Goal: Information Seeking & Learning: Learn about a topic

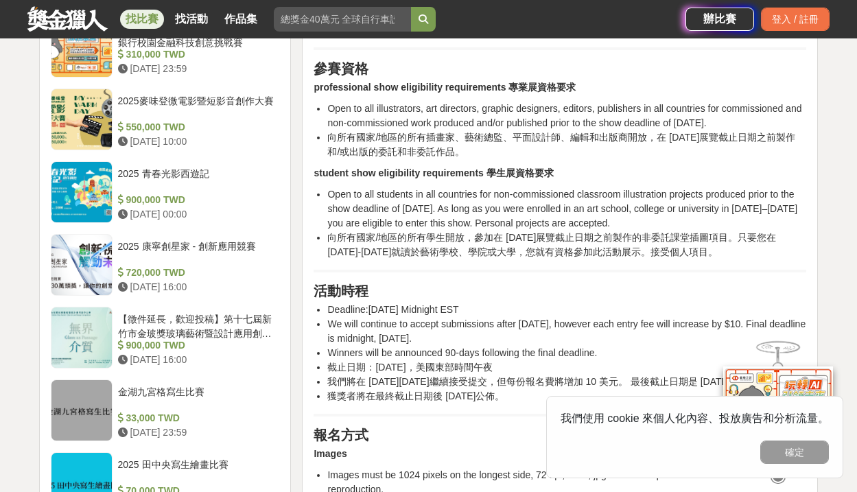
scroll to position [1141, 0]
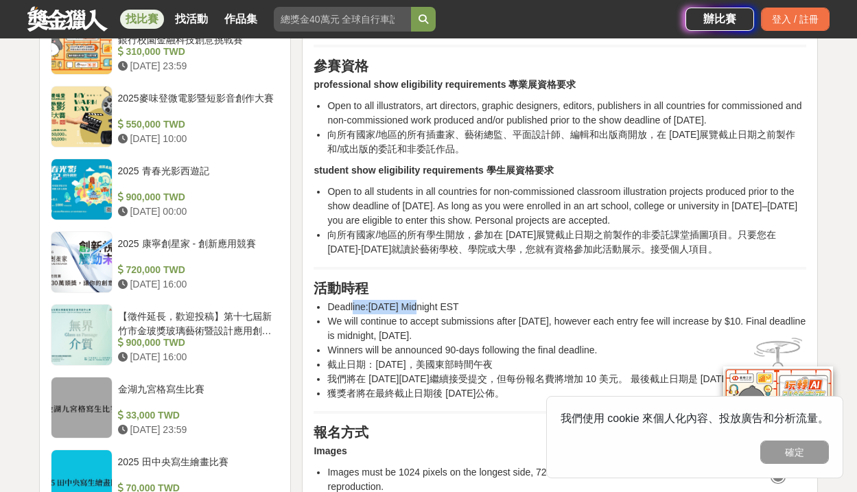
drag, startPoint x: 353, startPoint y: 307, endPoint x: 416, endPoint y: 307, distance: 63.1
click at [416, 307] on li "Deadline:March 31, 2023, Midnight EST" at bounding box center [566, 307] width 479 height 14
click at [428, 308] on li "Deadline:March 31, 2023, Midnight EST" at bounding box center [566, 307] width 479 height 14
drag, startPoint x: 358, startPoint y: 367, endPoint x: 452, endPoint y: 367, distance: 93.3
click at [452, 367] on li "截止日期：2023 年 3 月 31 日，美國東部時間午夜" at bounding box center [566, 365] width 479 height 14
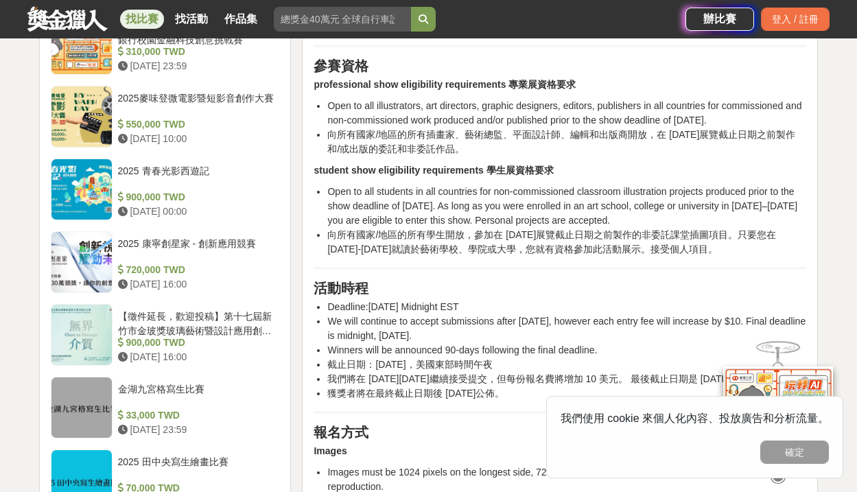
click at [461, 369] on li "截止日期：2023 年 3 月 31 日，美國東部時間午夜" at bounding box center [566, 365] width 479 height 14
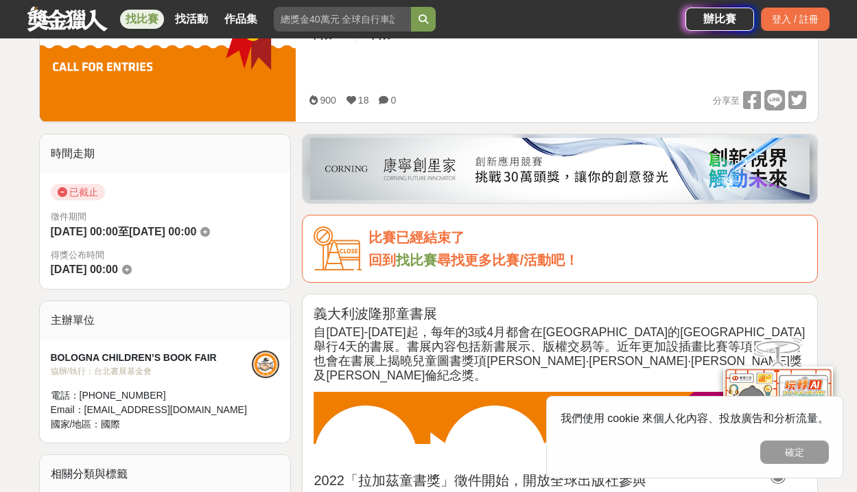
scroll to position [412, 0]
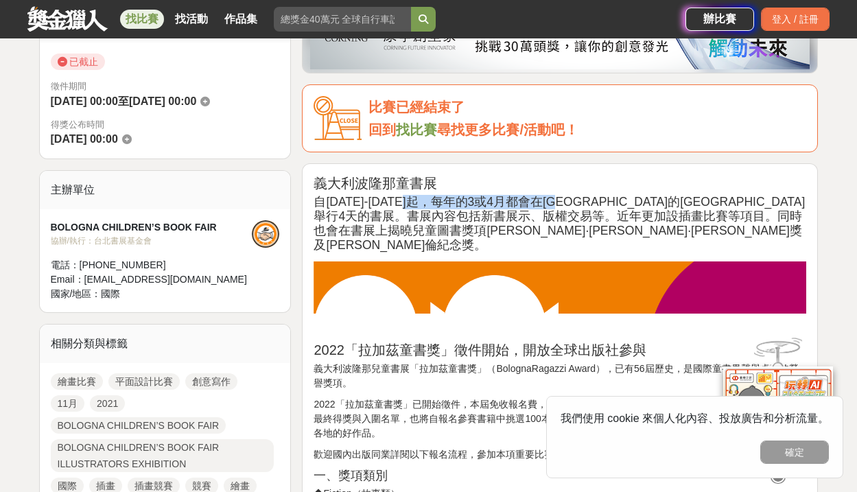
drag, startPoint x: 438, startPoint y: 206, endPoint x: 630, endPoint y: 202, distance: 192.2
click at [617, 202] on h3 "自1963-64年起，每年的3或4月都會在義大利的波隆那舉行4天的書展。書展內容包括新書展示、版權交易等。近年更加設插畫比賽等項目。同時也會在書展上揭曉兒童圖…" at bounding box center [560, 224] width 493 height 58
drag, startPoint x: 675, startPoint y: 202, endPoint x: 729, endPoint y: 206, distance: 53.7
click at [675, 202] on h3 "自1963-64年起，每年的3或4月都會在義大利的波隆那舉行4天的書展。書展內容包括新書展示、版權交易等。近年更加設插畫比賽等項目。同時也會在書展上揭曉兒童圖…" at bounding box center [560, 224] width 493 height 58
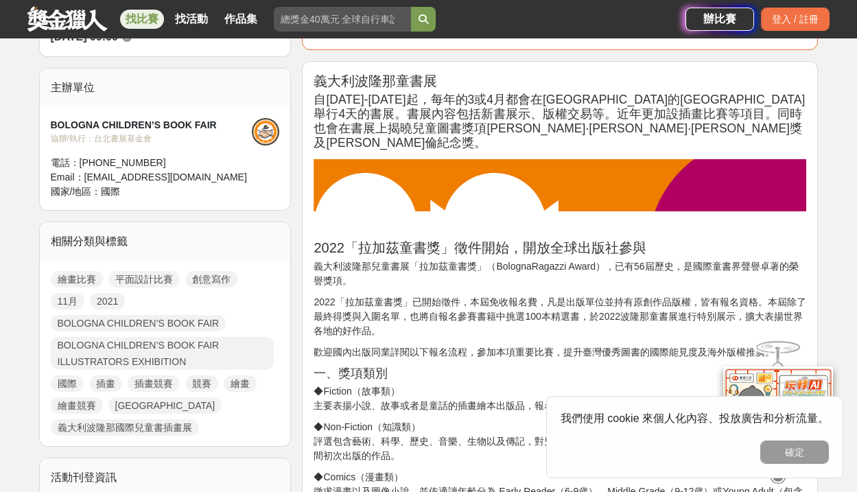
scroll to position [542, 0]
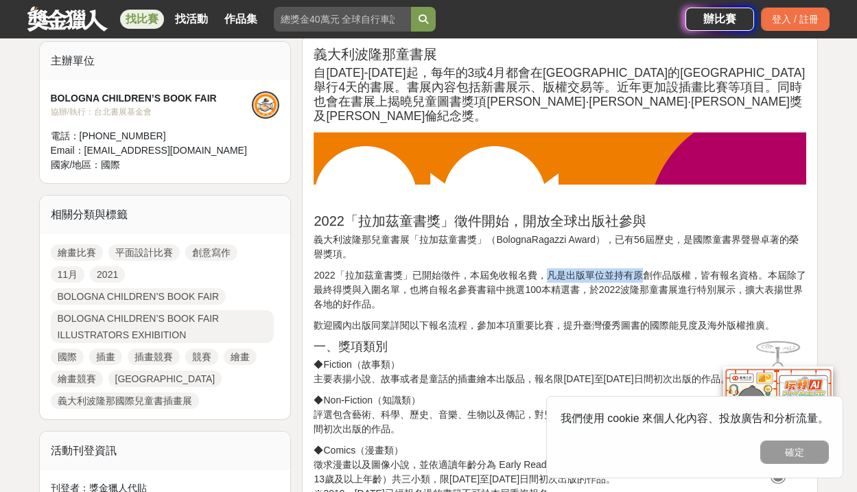
drag, startPoint x: 601, startPoint y: 264, endPoint x: 651, endPoint y: 258, distance: 50.4
click at [649, 268] on p "2022「拉加茲童書獎」已開始徵件，本屆免收報名費，凡是出版單位並持有原創作品版權，皆有報名資格。本屆除了最終得獎與入圍名單，也將自報名參賽書籍中挑選100本…" at bounding box center [560, 289] width 493 height 43
drag, startPoint x: 678, startPoint y: 259, endPoint x: 709, endPoint y: 258, distance: 30.9
click at [709, 268] on p "2022「拉加茲童書獎」已開始徵件，本屆免收報名費，凡是出版單位並持有原創作品版權，皆有報名資格。本屆除了最終得獎與入圍名單，也將自報名參賽書籍中挑選100本…" at bounding box center [560, 289] width 493 height 43
click at [727, 268] on p "2022「拉加茲童書獎」已開始徵件，本屆免收報名費，凡是出版單位並持有原創作品版權，皆有報名資格。本屆除了最終得獎與入圍名單，也將自報名參賽書籍中挑選100本…" at bounding box center [560, 289] width 493 height 43
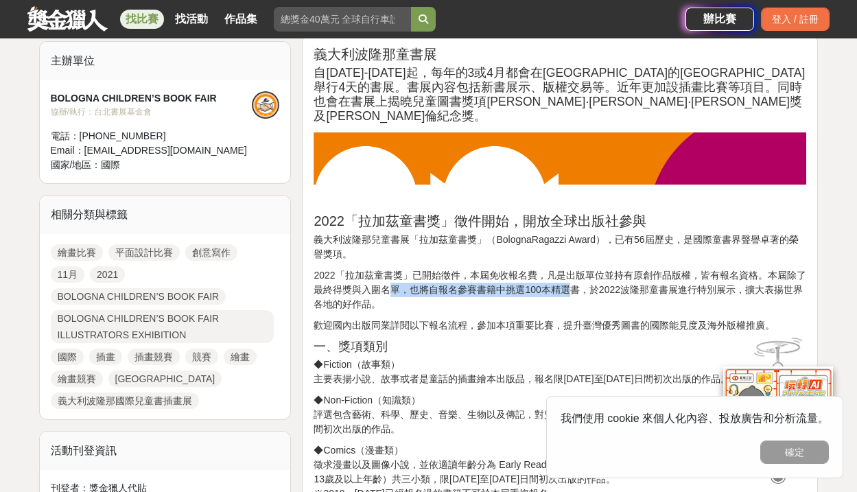
drag, startPoint x: 393, startPoint y: 279, endPoint x: 569, endPoint y: 281, distance: 175.7
click at [569, 281] on p "2022「拉加茲童書獎」已開始徵件，本屆免收報名費，凡是出版單位並持有原創作品版權，皆有報名資格。本屆除了最終得獎與入圍名單，也將自報名參賽書籍中挑選100本…" at bounding box center [560, 289] width 493 height 43
click at [446, 321] on div "義大利波隆那童書展 自1963-64年起，每年的3或4月都會在義大利的波隆那舉行4天的書展。書展內容包括新書展示、版權交易等。近年更加設插畫比賽等項目。同時也…" at bounding box center [560, 482] width 493 height 872
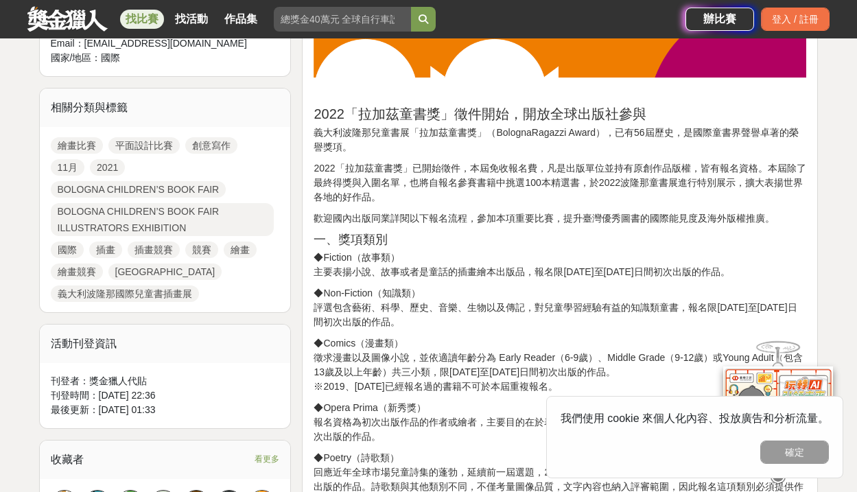
scroll to position [773, 0]
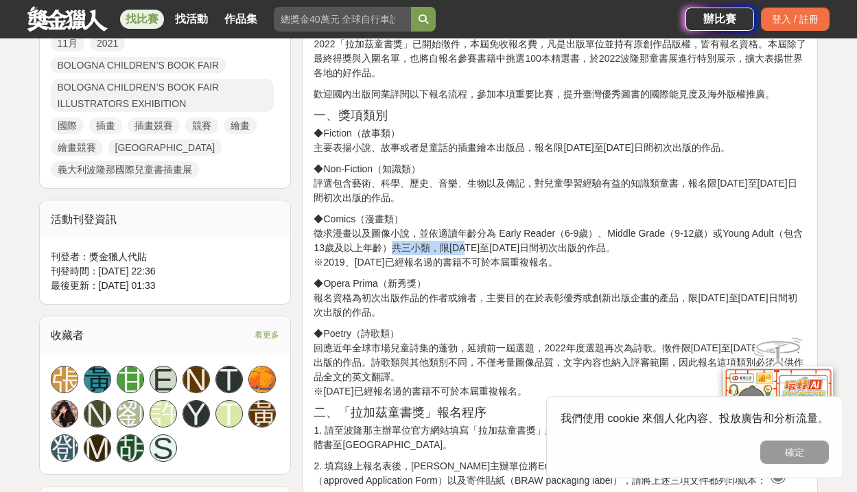
drag, startPoint x: 394, startPoint y: 233, endPoint x: 465, endPoint y: 235, distance: 71.4
click at [465, 235] on p "◆Comics（漫畫類） 徵求漫畫以及圖像小說，並依適讀年齡分為 Early Reader（6-9歲）、Middle Grade（9-12歲）或Young A…" at bounding box center [560, 241] width 493 height 58
click at [491, 236] on p "◆Comics（漫畫類） 徵求漫畫以及圖像小說，並依適讀年齡分為 Early Reader（6-9歲）、Middle Grade（9-12歲）或Young A…" at bounding box center [560, 241] width 493 height 58
drag, startPoint x: 439, startPoint y: 233, endPoint x: 661, endPoint y: 229, distance: 221.7
click at [654, 229] on p "◆Comics（漫畫類） 徵求漫畫以及圖像小說，並依適讀年齡分為 Early Reader（6-9歲）、Middle Grade（9-12歲）或Young A…" at bounding box center [560, 241] width 493 height 58
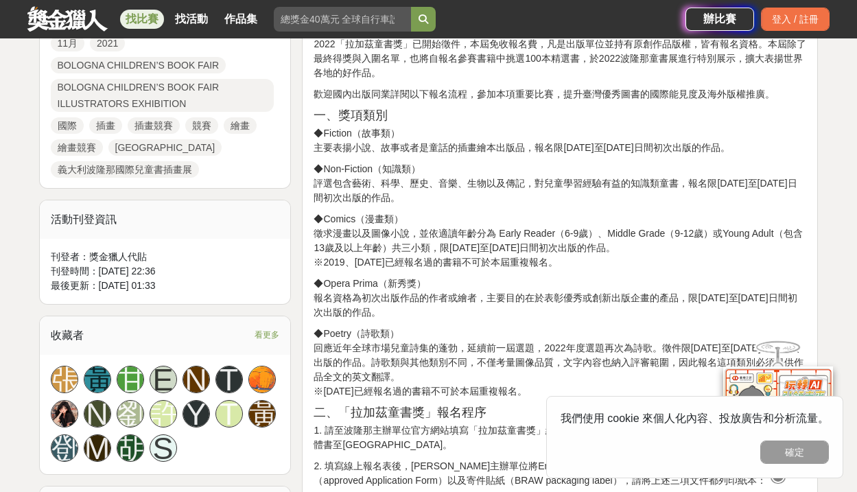
drag, startPoint x: 671, startPoint y: 232, endPoint x: 655, endPoint y: 237, distance: 16.5
click at [671, 232] on p "◆Comics（漫畫類） 徵求漫畫以及圖像小說，並依適讀年齡分為 Early Reader（6-9歲）、Middle Grade（9-12歲）或Young A…" at bounding box center [560, 241] width 493 height 58
drag, startPoint x: 334, startPoint y: 97, endPoint x: 403, endPoint y: 96, distance: 68.6
click at [403, 108] on h3 "一、獎項類別" at bounding box center [560, 115] width 493 height 14
click at [399, 162] on p "◆Non-Fiction（知識類） 評選包含藝術、科學、歷史、音樂、生物以及傳記，對兒童學習經驗有益的知識類童書，報名限2020年1月1日至2021年12月3…" at bounding box center [560, 183] width 493 height 43
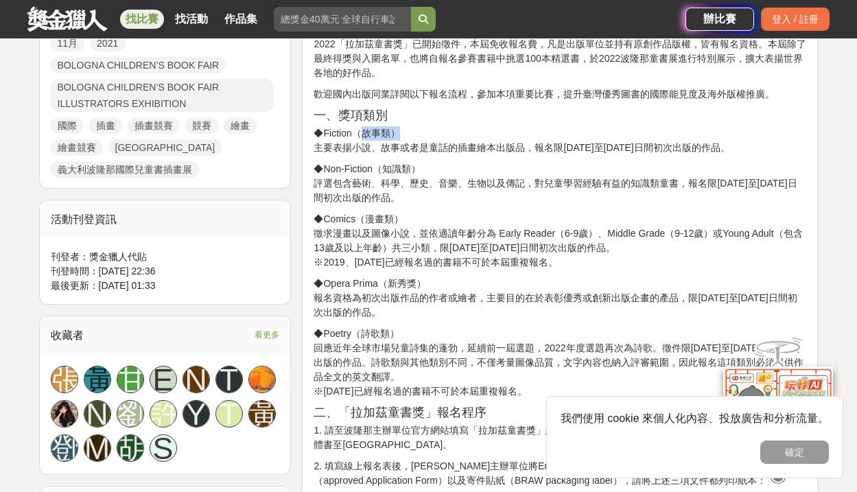
drag, startPoint x: 356, startPoint y: 117, endPoint x: 406, endPoint y: 122, distance: 50.3
click at [406, 126] on p "◆Fiction（故事類） 主要表揚小說、故事或者是童話的插畫繪本出版品，報名限2020年1月1日至2021年12月31日間初次出版的作品。" at bounding box center [560, 140] width 493 height 29
click at [423, 126] on p "◆Fiction（故事類） 主要表揚小說、故事或者是童話的插畫繪本出版品，報名限2020年1月1日至2021年12月31日間初次出版的作品。" at bounding box center [560, 140] width 493 height 29
drag, startPoint x: 605, startPoint y: 135, endPoint x: 746, endPoint y: 134, distance: 141.4
click at [746, 134] on p "◆Fiction（故事類） 主要表揚小說、故事或者是童話的插畫繪本出版品，報名限2020年1月1日至2021年12月31日間初次出版的作品。" at bounding box center [560, 140] width 493 height 29
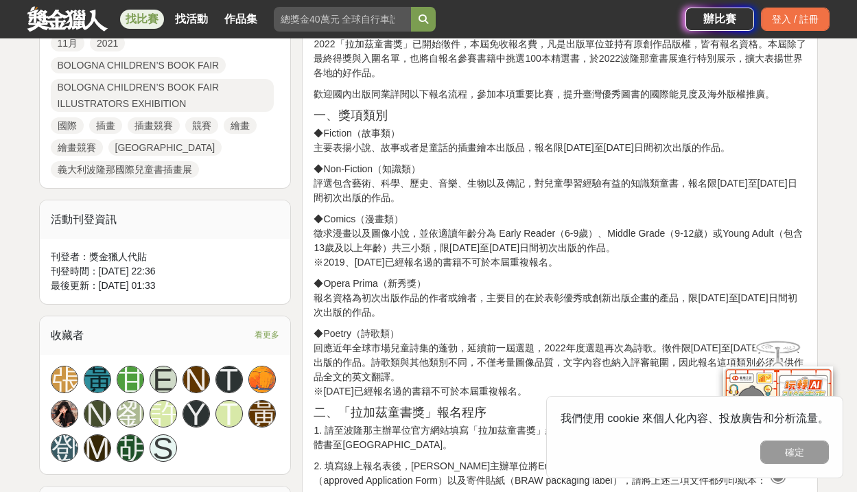
click at [746, 134] on p "◆Fiction（故事類） 主要表揚小說、故事或者是童話的插畫繪本出版品，報名限2020年1月1日至2021年12月31日間初次出版的作品。" at bounding box center [560, 140] width 493 height 29
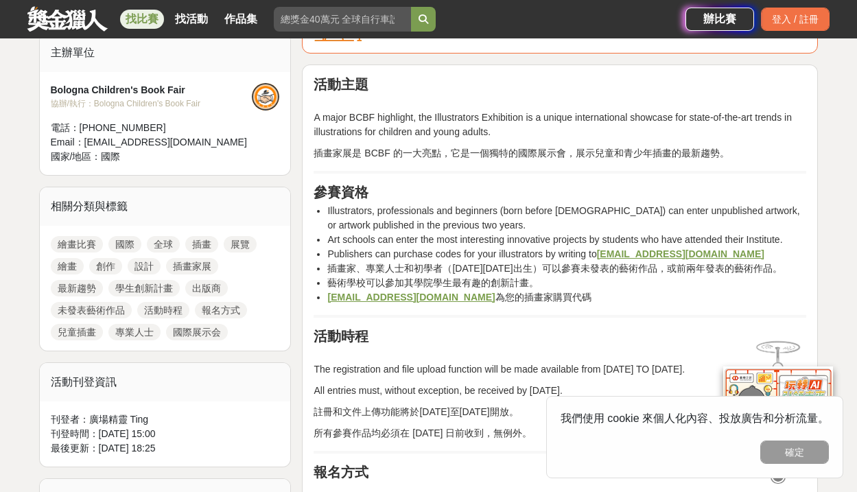
scroll to position [635, 0]
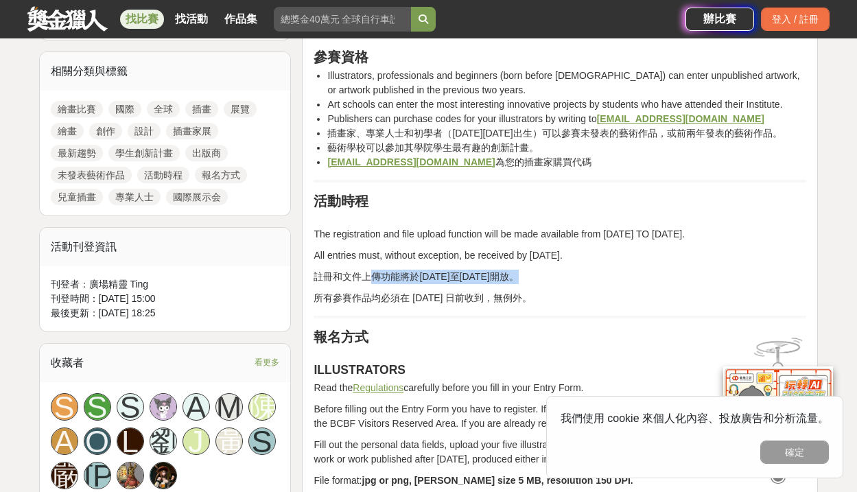
drag, startPoint x: 411, startPoint y: 294, endPoint x: 532, endPoint y: 290, distance: 120.9
click at [531, 284] on p "註冊和文件上傳功能將於[DATE]至[DATE]開放。" at bounding box center [560, 277] width 493 height 14
click at [535, 284] on p "註冊和文件上傳功能將於[DATE]至[DATE]開放。" at bounding box center [560, 277] width 493 height 14
drag, startPoint x: 360, startPoint y: 311, endPoint x: 541, endPoint y: 310, distance: 180.5
click at [541, 305] on p "所有參賽作品均必須在 2024 年 10 月 12 日前收到，無例外。" at bounding box center [560, 298] width 493 height 14
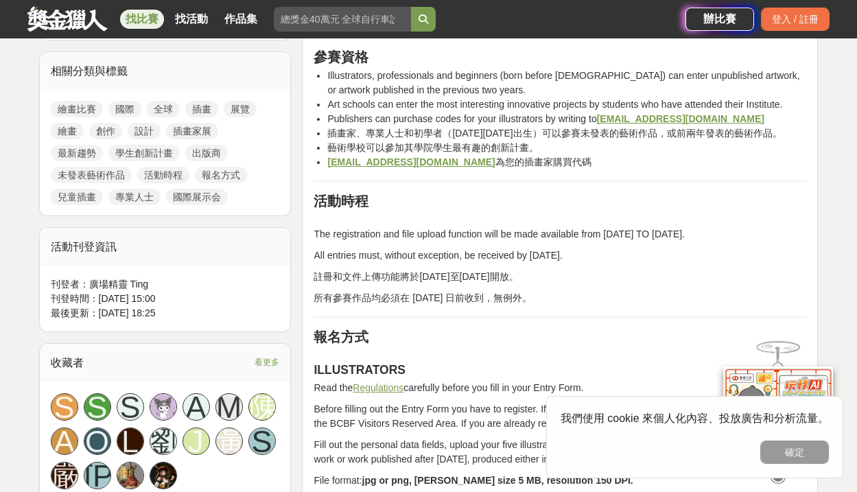
click at [542, 305] on p "所有參賽作品均必須在 2024 年 10 月 12 日前收到，無例外。" at bounding box center [560, 298] width 493 height 14
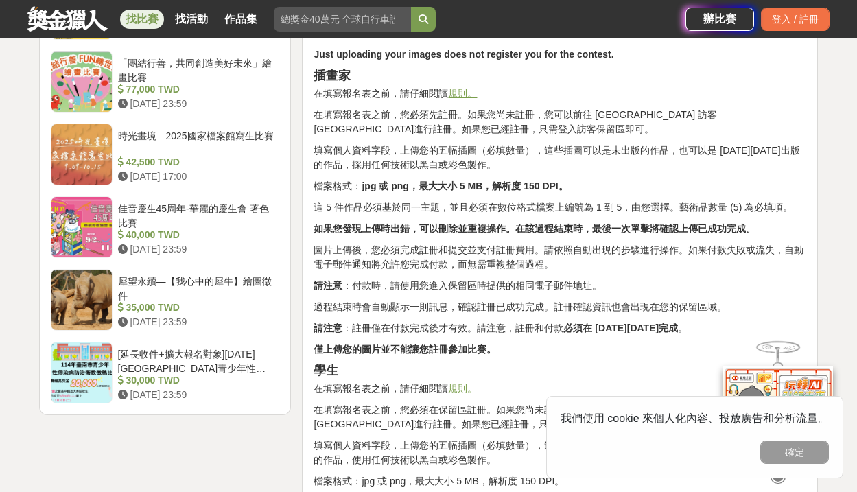
scroll to position [1539, 0]
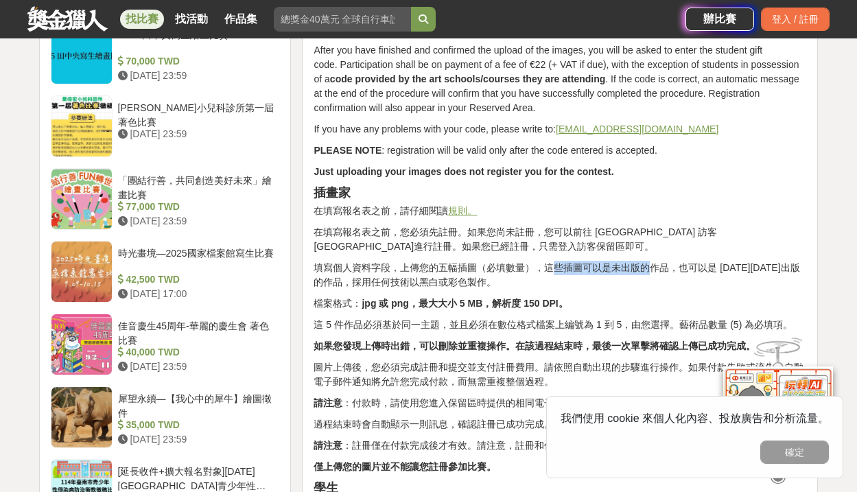
drag, startPoint x: 559, startPoint y: 282, endPoint x: 654, endPoint y: 281, distance: 95.4
click at [653, 281] on p "填寫個人資料字段，上傳您的五幅插圖（必填數量），這些插圖可以是未出版的作品，也可以是 2023 年 1 月 1 日之後出版的作品，採用任何技術以黑白或彩色製作。" at bounding box center [560, 275] width 493 height 29
drag, startPoint x: 661, startPoint y: 281, endPoint x: 693, endPoint y: 281, distance: 32.3
click at [673, 281] on p "填寫個人資料字段，上傳您的五幅插圖（必填數量），這些插圖可以是未出版的作品，也可以是 2023 年 1 月 1 日之後出版的作品，採用任何技術以黑白或彩色製作。" at bounding box center [560, 275] width 493 height 29
drag, startPoint x: 714, startPoint y: 281, endPoint x: 754, endPoint y: 281, distance: 39.8
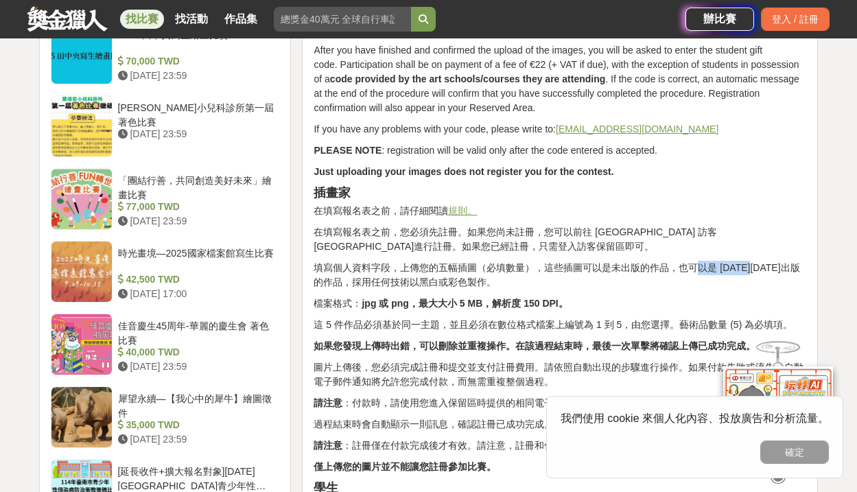
click at [753, 281] on p "填寫個人資料字段，上傳您的五幅插圖（必填數量），這些插圖可以是未出版的作品，也可以是 2023 年 1 月 1 日之後出版的作品，採用任何技術以黑白或彩色製作。" at bounding box center [560, 275] width 493 height 29
click at [350, 290] on p "填寫個人資料字段，上傳您的五幅插圖（必填數量），這些插圖可以是未出版的作品，也可以是 2023 年 1 月 1 日之後出版的作品，採用任何技術以黑白或彩色製作。" at bounding box center [560, 275] width 493 height 29
drag, startPoint x: 403, startPoint y: 291, endPoint x: 488, endPoint y: 292, distance: 85.1
click at [485, 290] on p "填寫個人資料字段，上傳您的五幅插圖（必填數量），這些插圖可以是未出版的作品，也可以是 2023 年 1 月 1 日之後出版的作品，採用任何技術以黑白或彩色製作。" at bounding box center [560, 275] width 493 height 29
click at [505, 290] on p "填寫個人資料字段，上傳您的五幅插圖（必填數量），這些插圖可以是未出版的作品，也可以是 2023 年 1 月 1 日之後出版的作品，採用任何技術以黑白或彩色製作。" at bounding box center [560, 275] width 493 height 29
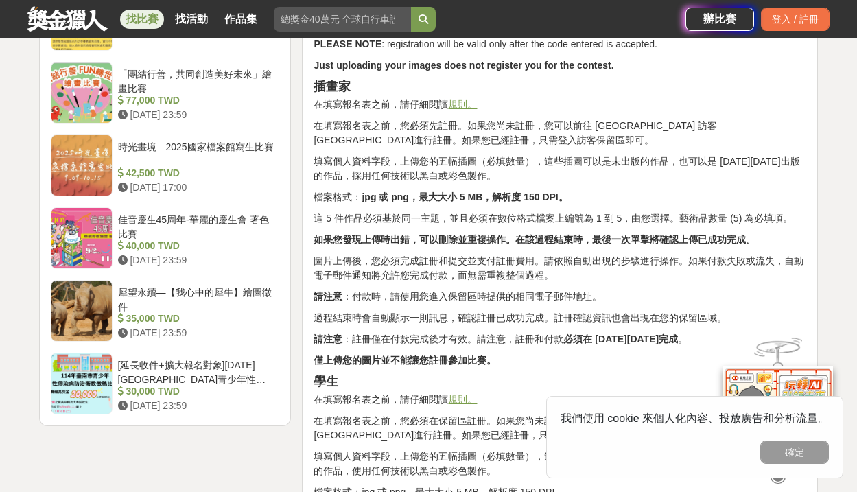
scroll to position [1916, 0]
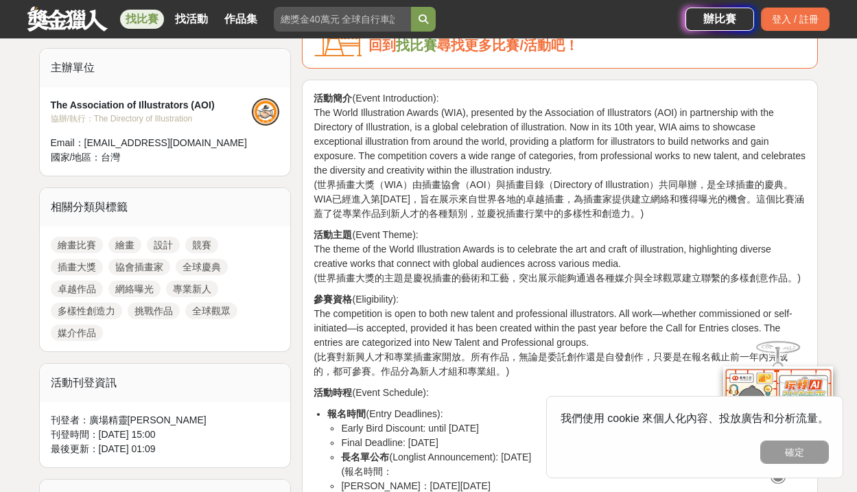
scroll to position [583, 0]
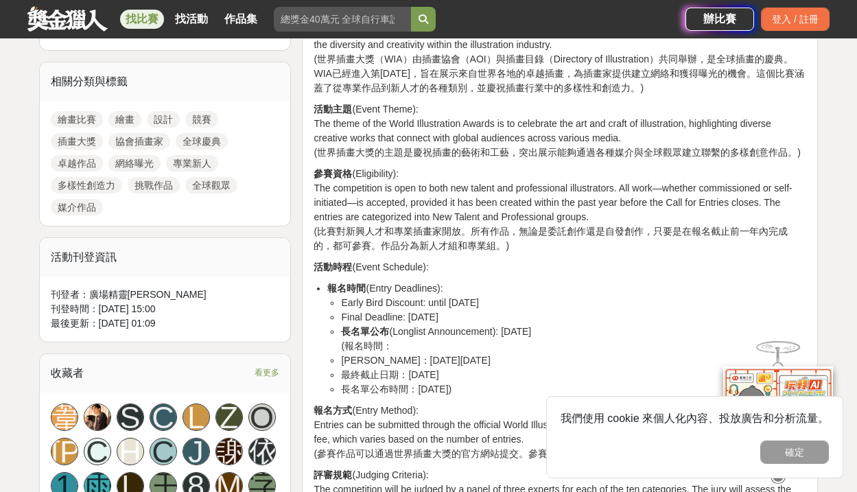
drag, startPoint x: 443, startPoint y: 299, endPoint x: 523, endPoint y: 302, distance: 80.3
click at [515, 303] on li "Early Bird Discount: until January 7, 2025" at bounding box center [573, 303] width 465 height 14
click at [526, 303] on li "Early Bird Discount: until January 7, 2025" at bounding box center [573, 303] width 465 height 14
drag, startPoint x: 396, startPoint y: 306, endPoint x: 496, endPoint y: 295, distance: 100.8
click at [496, 296] on li "Early Bird Discount: until January 7, 2025" at bounding box center [573, 303] width 465 height 14
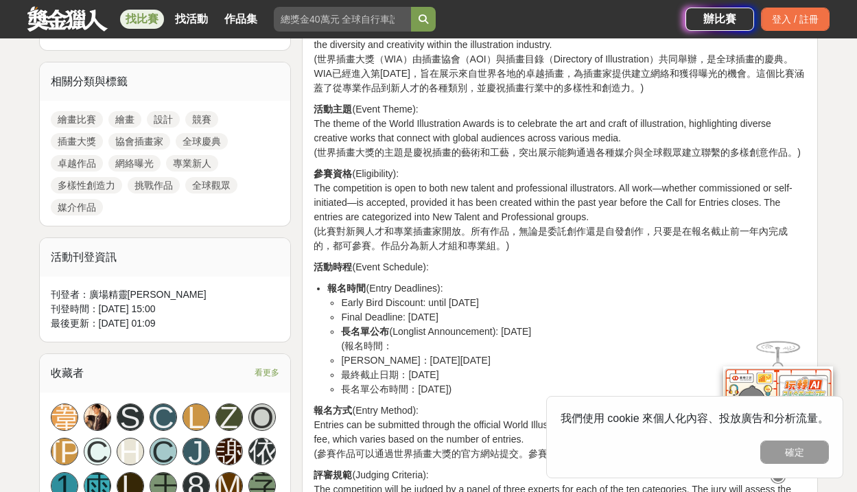
drag, startPoint x: 425, startPoint y: 318, endPoint x: 480, endPoint y: 318, distance: 55.6
click at [479, 318] on li "Final Deadline: February 11, 2025" at bounding box center [573, 317] width 465 height 14
click at [497, 323] on li "Final Deadline: February 11, 2025" at bounding box center [573, 317] width 465 height 14
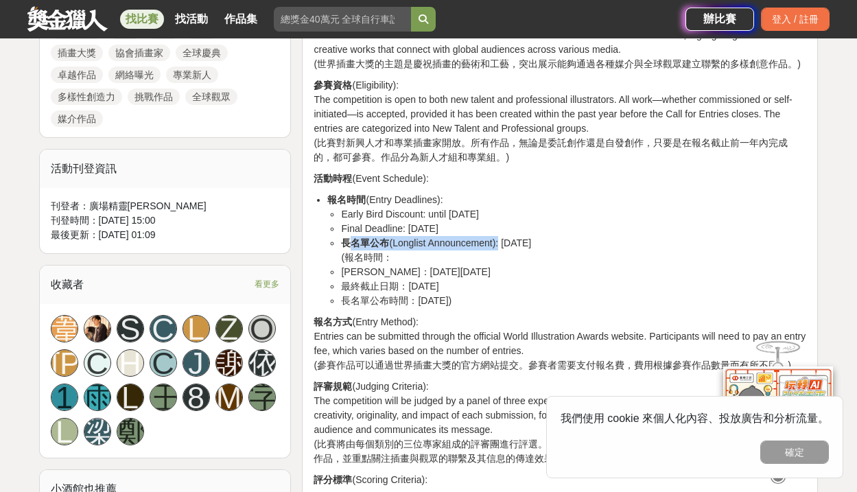
drag, startPoint x: 359, startPoint y: 246, endPoint x: 539, endPoint y: 245, distance: 179.8
click at [515, 245] on li "長名單公布 (Longlist Announcement): May 29, 2025 (報名時間：" at bounding box center [573, 250] width 465 height 29
click at [545, 246] on li "長名單公布 (Longlist Announcement): May 29, 2025 (報名時間：" at bounding box center [573, 250] width 465 height 29
drag, startPoint x: 410, startPoint y: 286, endPoint x: 487, endPoint y: 283, distance: 76.9
click at [470, 286] on li "最終截止日期：2025年2月11日" at bounding box center [573, 286] width 465 height 14
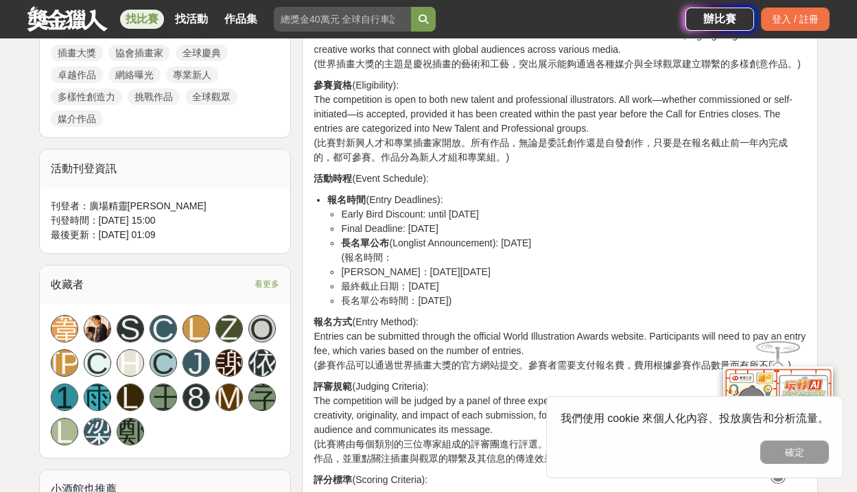
click at [488, 283] on li "最終截止日期：2025年2月11日" at bounding box center [573, 286] width 465 height 14
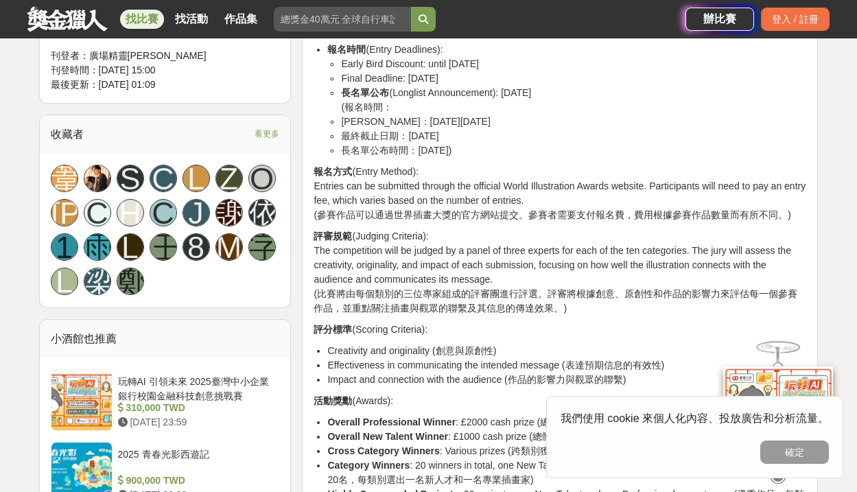
scroll to position [170, 0]
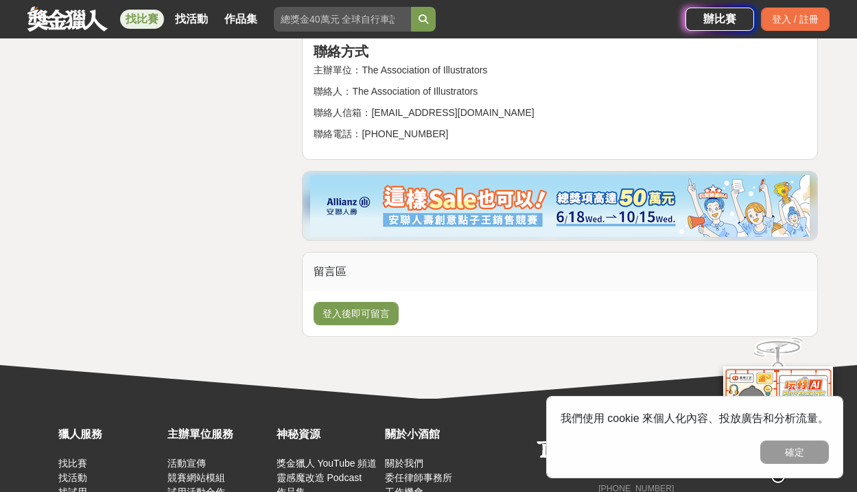
scroll to position [4290, 0]
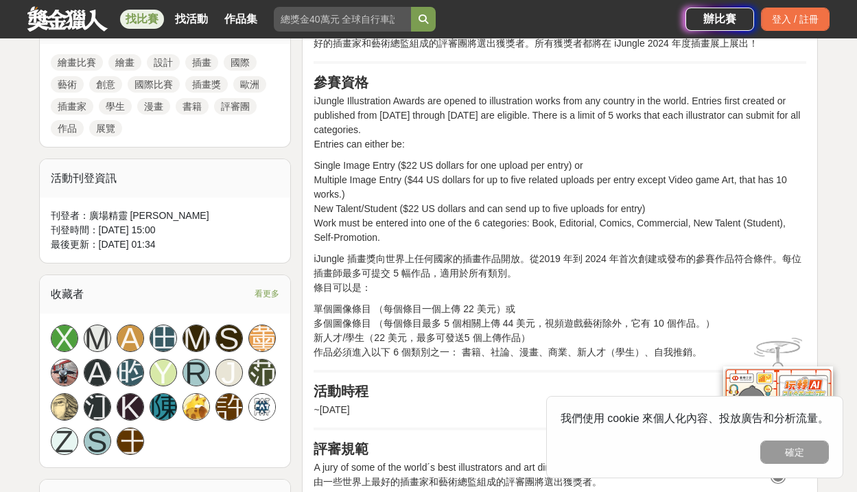
scroll to position [713, 0]
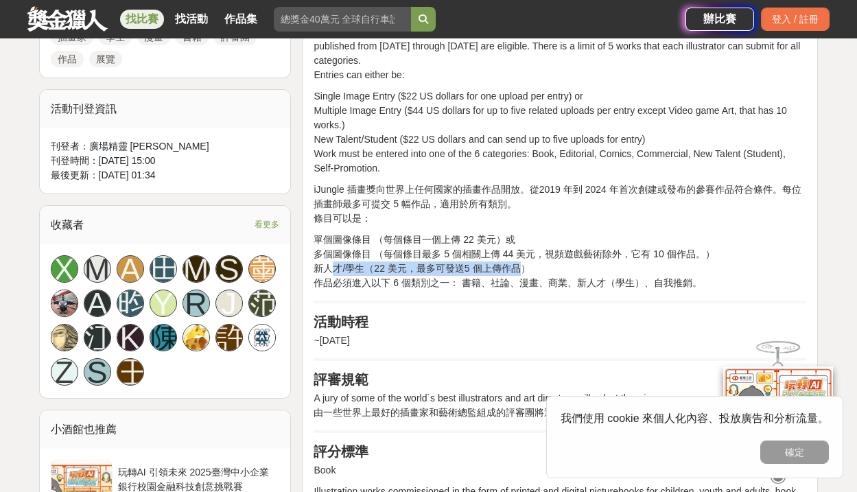
drag, startPoint x: 367, startPoint y: 271, endPoint x: 524, endPoint y: 266, distance: 157.9
click at [523, 266] on p "單個圖像條目 （每個條目一個上傳 22 美元）或 多個圖像條目 （每個條目最多 5 個相關上傳 44 美元，視頻遊戲藝術除外，它有 10 個作品。） 新人才/…" at bounding box center [560, 262] width 493 height 58
click at [524, 266] on p "單個圖像條目 （每個條目一個上傳 22 美元）或 多個圖像條目 （每個條目最多 5 個相關上傳 44 美元，視頻遊戲藝術除外，它有 10 個作品。） 新人才/…" at bounding box center [560, 262] width 493 height 58
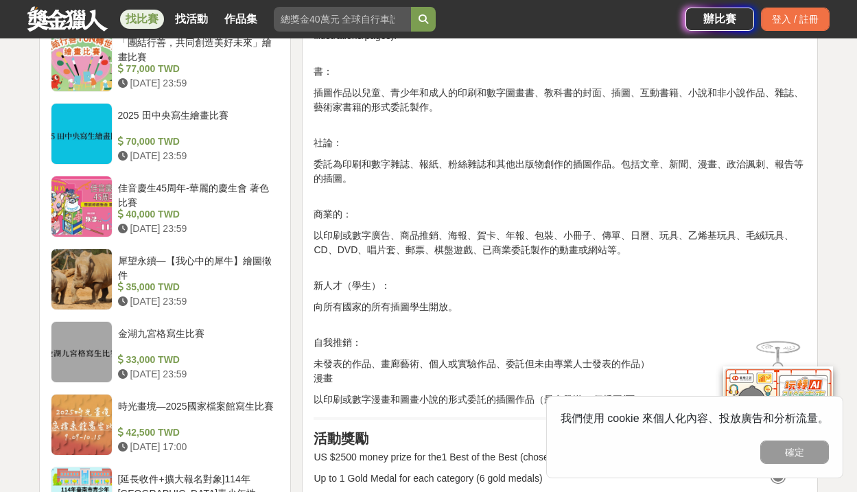
scroll to position [1458, 0]
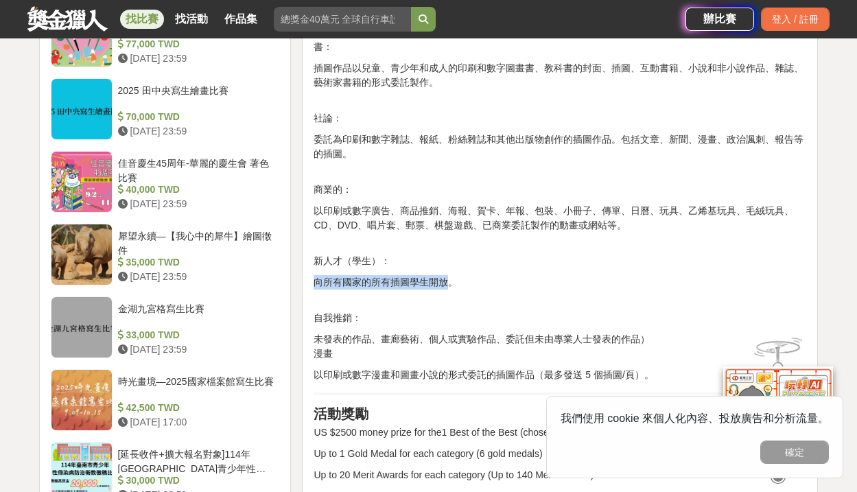
drag, startPoint x: 345, startPoint y: 283, endPoint x: 453, endPoint y: 282, distance: 108.4
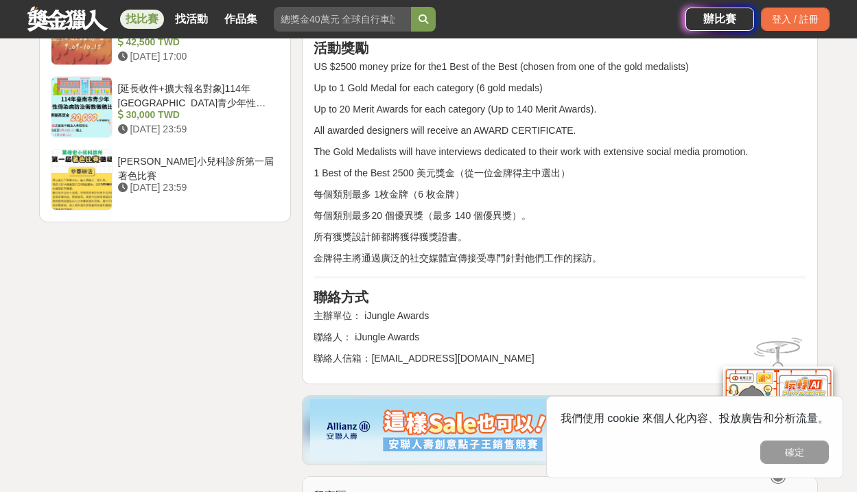
scroll to position [2102, 0]
